Goal: Information Seeking & Learning: Find specific fact

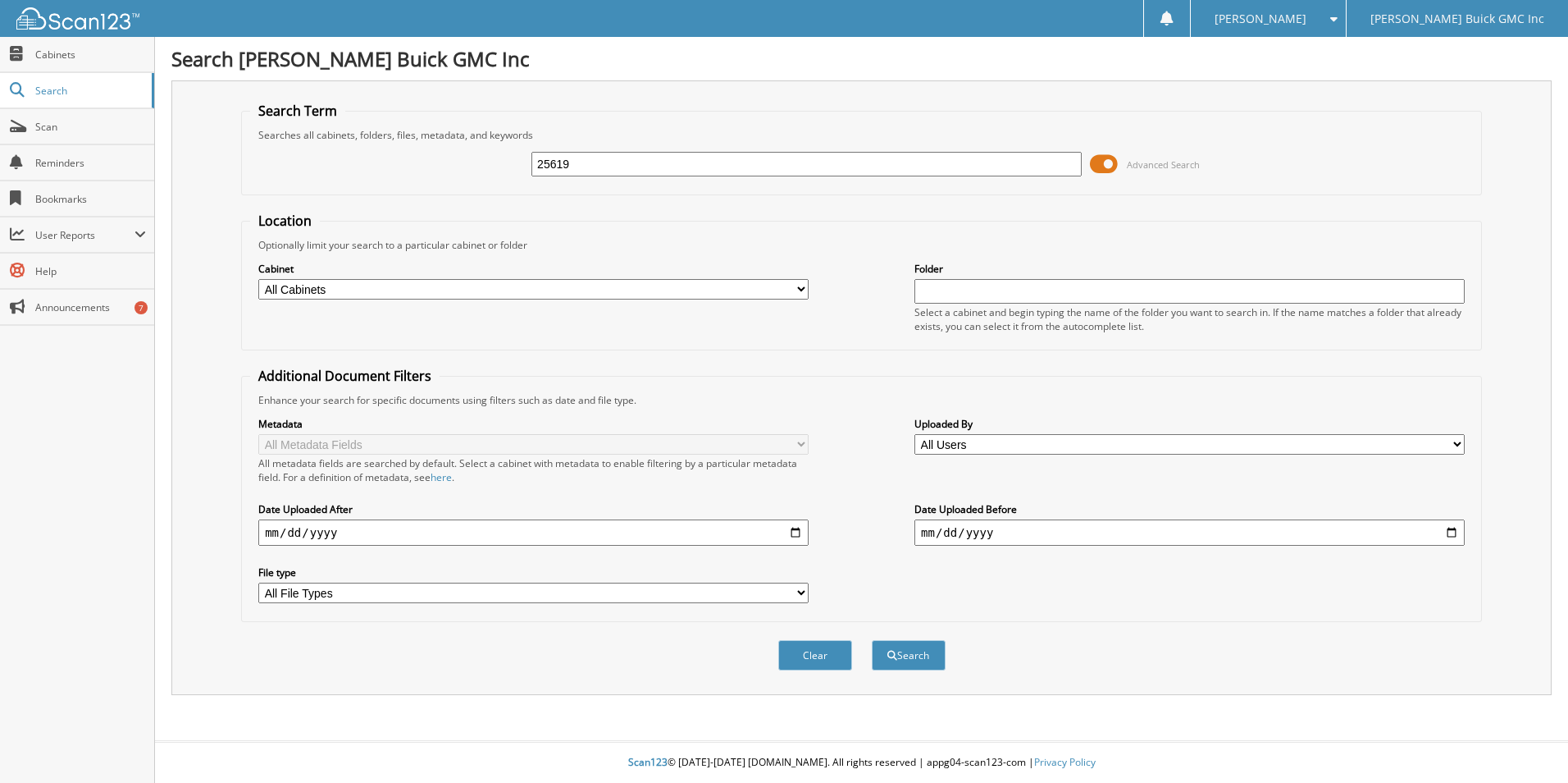
type input "25619"
click at [872, 640] on button "Search" at bounding box center [908, 655] width 74 height 31
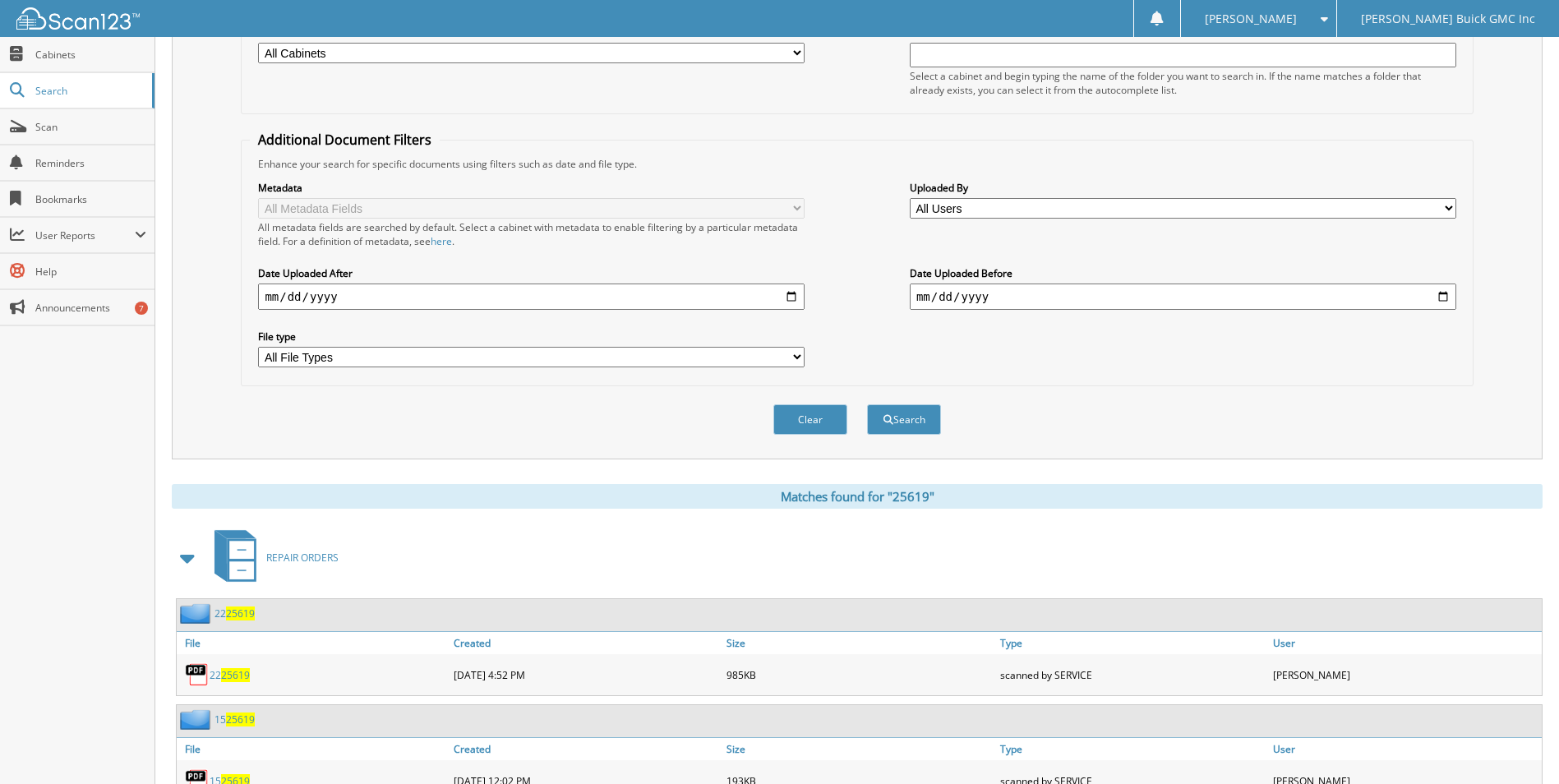
scroll to position [329, 0]
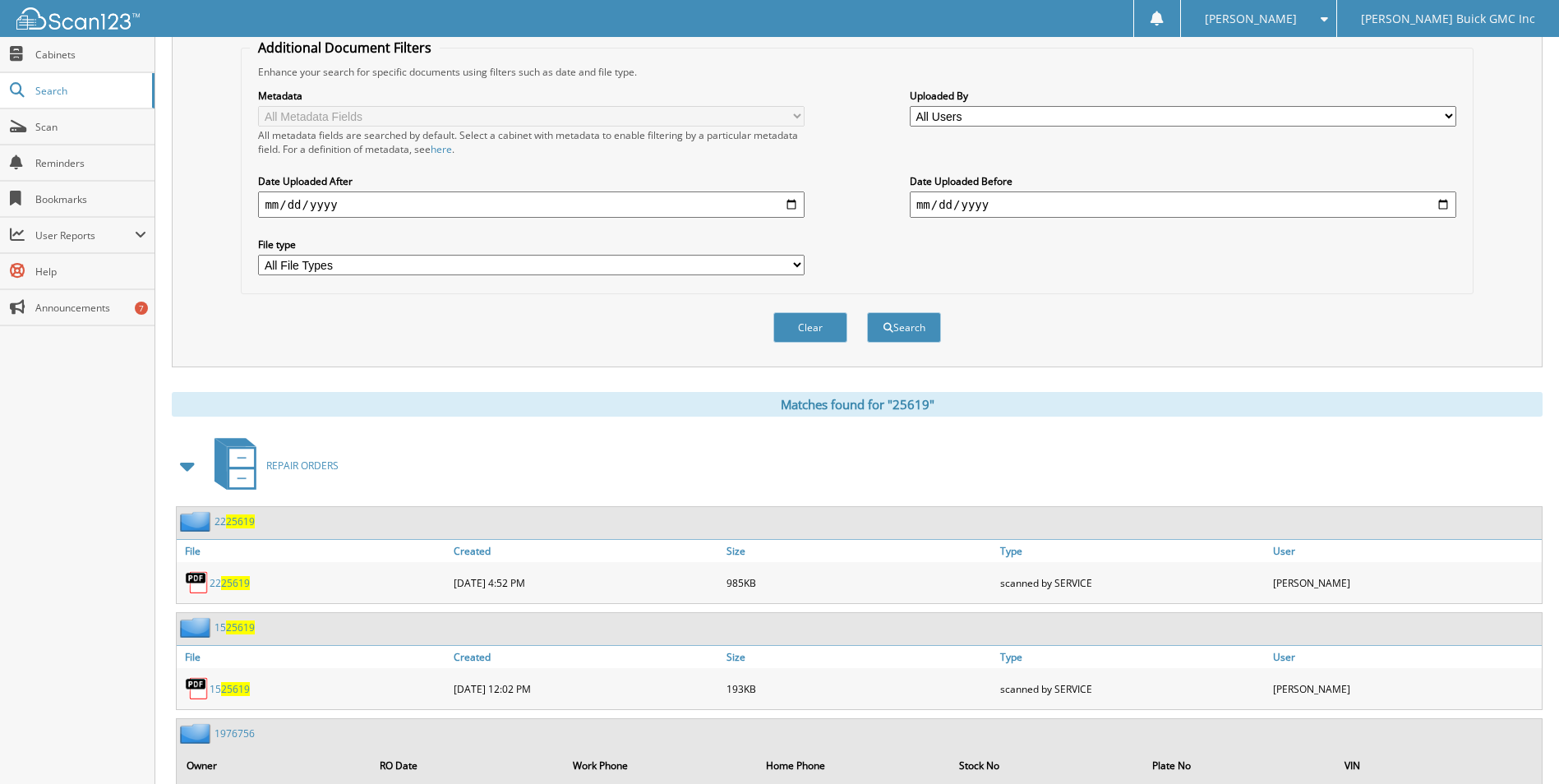
click at [226, 584] on span "25619" at bounding box center [235, 583] width 29 height 14
